Goal: Task Accomplishment & Management: Use online tool/utility

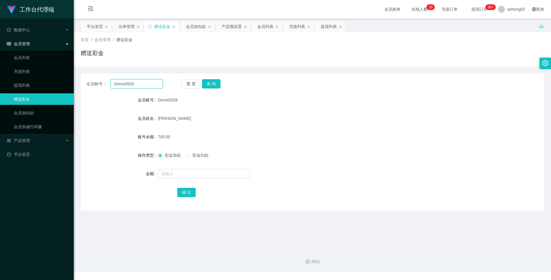
drag, startPoint x: 139, startPoint y: 81, endPoint x: 106, endPoint y: 77, distance: 33.4
click at [106, 77] on div "会员账号： Donut2626 重 置 查 询 会员账号 Donut2626 会员姓名 [PERSON_NAME] Nam 账号余额 700.00 操作类型 …" at bounding box center [313, 142] width 464 height 137
paste input "Cheonghongwai613"
type input "Cheonghongwai613"
click at [214, 84] on button "查 询" at bounding box center [211, 83] width 18 height 9
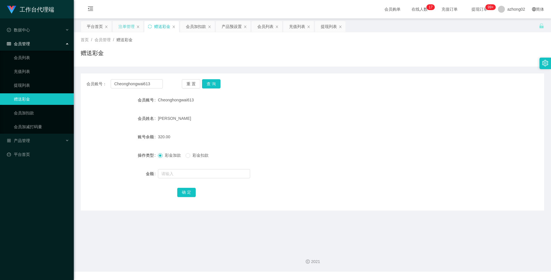
click at [128, 28] on div "注单管理" at bounding box center [126, 26] width 16 height 11
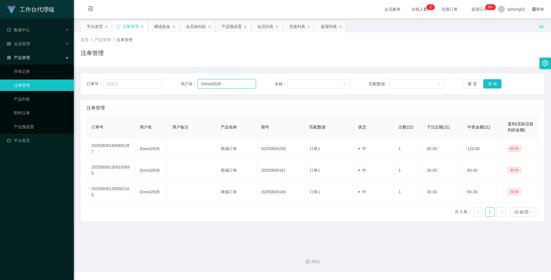
drag, startPoint x: 224, startPoint y: 83, endPoint x: 198, endPoint y: 83, distance: 25.4
click at [198, 83] on input "Donut2626" at bounding box center [227, 83] width 58 height 9
paste input "Cheonghongwai613"
type input "Cheonghongwai613"
click at [492, 85] on button "查 询" at bounding box center [493, 83] width 18 height 9
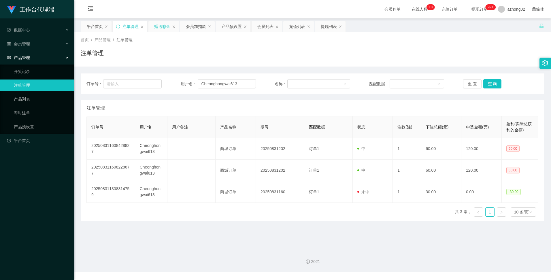
click at [162, 29] on div "赠送彩金" at bounding box center [162, 26] width 16 height 11
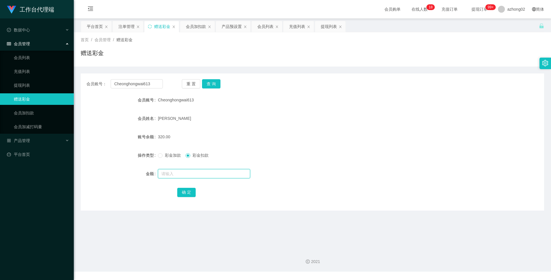
click at [171, 174] on input "text" at bounding box center [204, 173] width 92 height 9
type input "60"
click at [183, 195] on button "确 定" at bounding box center [186, 192] width 18 height 9
click at [207, 84] on button "查 询" at bounding box center [211, 83] width 18 height 9
drag, startPoint x: 152, startPoint y: 86, endPoint x: 100, endPoint y: 81, distance: 52.4
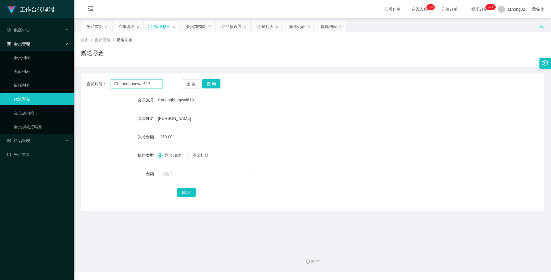
click at [100, 81] on div "会员账号： Cheonghongwai613" at bounding box center [124, 83] width 76 height 9
click at [240, 26] on div "产品预设置" at bounding box center [232, 26] width 20 height 11
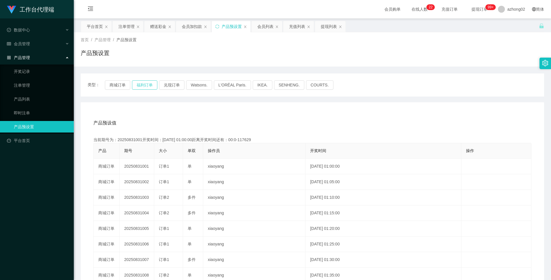
click at [145, 82] on button "福利订单" at bounding box center [144, 84] width 25 height 9
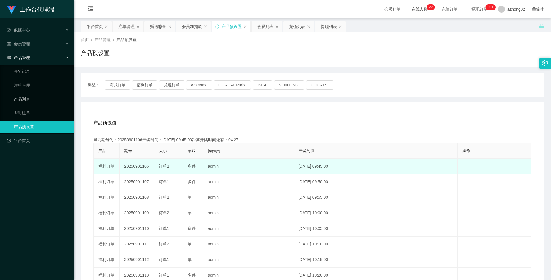
click at [141, 167] on td "20250901106" at bounding box center [137, 167] width 35 height 16
copy td "20250901106"
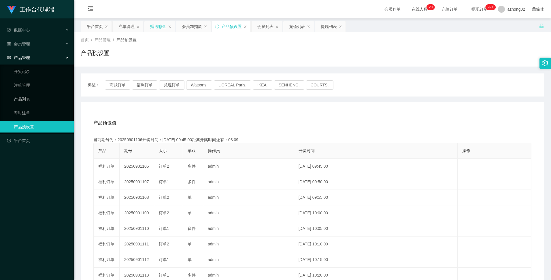
click at [155, 22] on div "赠送彩金" at bounding box center [158, 26] width 16 height 11
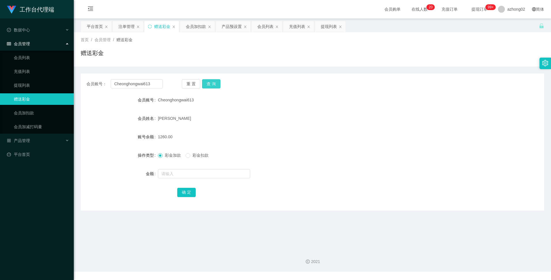
click at [207, 84] on button "查 询" at bounding box center [211, 83] width 18 height 9
click at [237, 28] on div "产品预设置" at bounding box center [232, 26] width 20 height 11
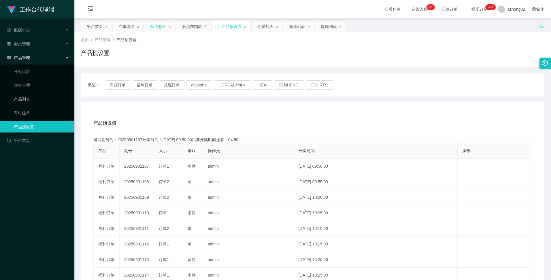
click at [162, 27] on div "赠送彩金" at bounding box center [158, 26] width 16 height 11
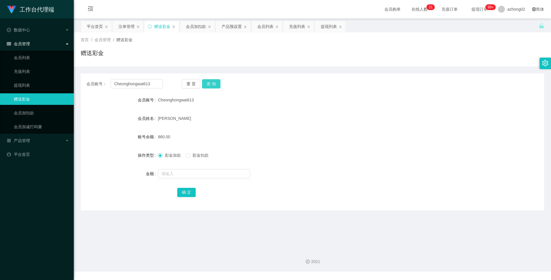
click at [214, 85] on button "查 询" at bounding box center [211, 83] width 18 height 9
